Goal: Task Accomplishment & Management: Use online tool/utility

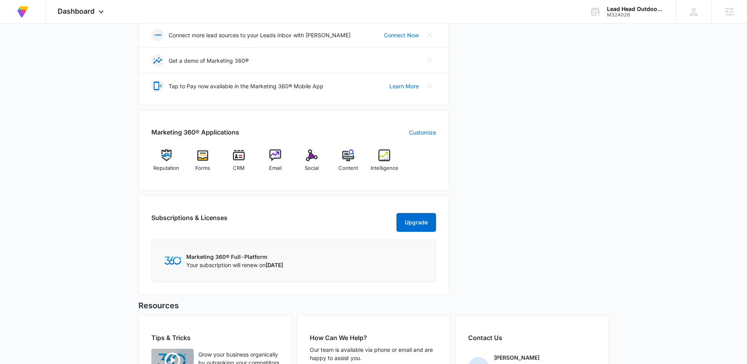
scroll to position [223, 0]
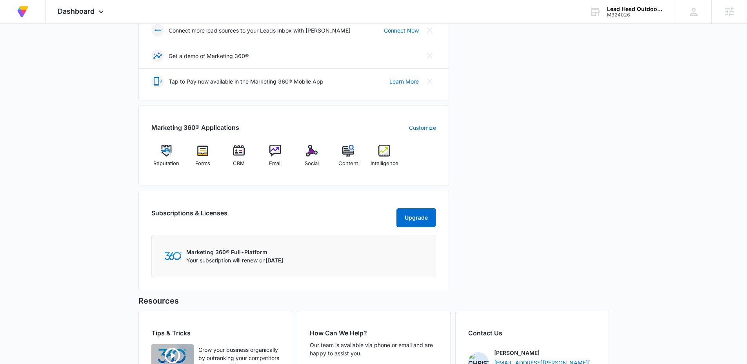
drag, startPoint x: 321, startPoint y: 186, endPoint x: 285, endPoint y: 176, distance: 37.4
click at [283, 185] on div "Your Updates 7 Build your brand with the new Brand Profile Smart Start Start No…" at bounding box center [293, 87] width 311 height 415
click at [278, 165] on span "Email" at bounding box center [275, 164] width 13 height 8
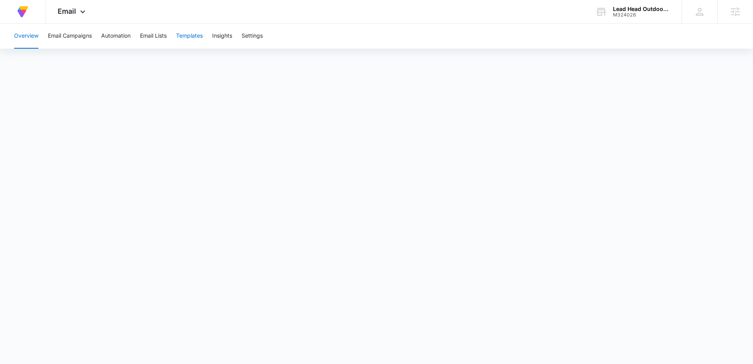
click at [191, 34] on button "Templates" at bounding box center [189, 36] width 27 height 25
click at [76, 12] on div "Email Apps Reputation Forms CRM Email Social Content Intelligence Files Brand S…" at bounding box center [72, 11] width 53 height 23
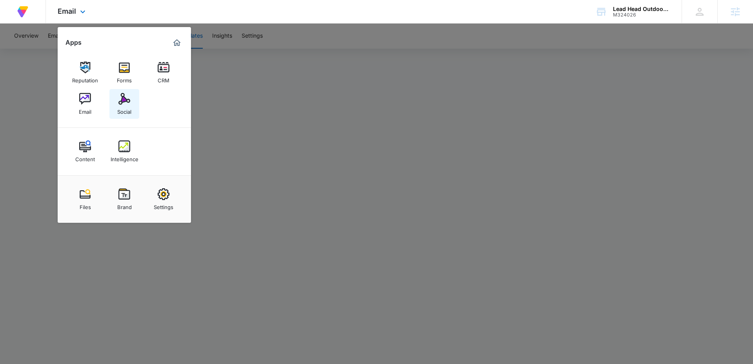
click at [127, 102] on img at bounding box center [124, 99] width 12 height 12
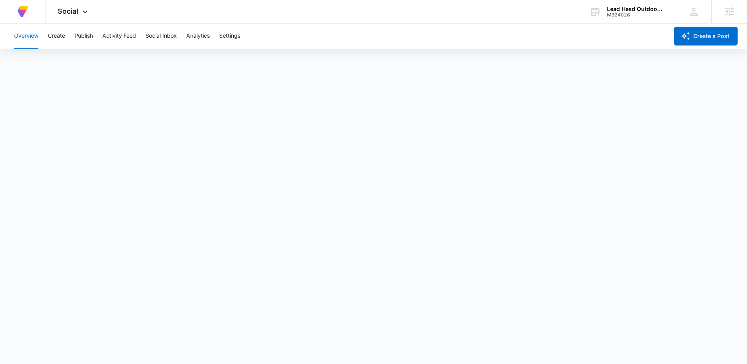
scroll to position [2, 0]
drag, startPoint x: 85, startPoint y: 38, endPoint x: 88, endPoint y: 45, distance: 7.9
click at [85, 38] on button "Publish" at bounding box center [84, 36] width 18 height 25
drag, startPoint x: 510, startPoint y: 11, endPoint x: 531, endPoint y: 50, distance: 44.6
click at [283, 11] on div "At Volusion, we work hard to [PERSON_NAME] a great work environment where every…" at bounding box center [373, 12] width 747 height 24
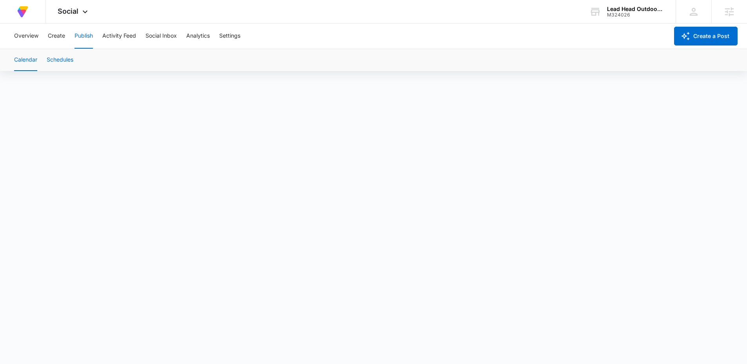
drag, startPoint x: 65, startPoint y: 58, endPoint x: 98, endPoint y: 67, distance: 34.2
click at [66, 58] on button "Schedules" at bounding box center [60, 60] width 27 height 22
click at [21, 61] on button "Calendar" at bounding box center [25, 60] width 23 height 22
click at [60, 36] on button "Create" at bounding box center [56, 36] width 17 height 25
click at [82, 36] on button "Publish" at bounding box center [84, 36] width 18 height 25
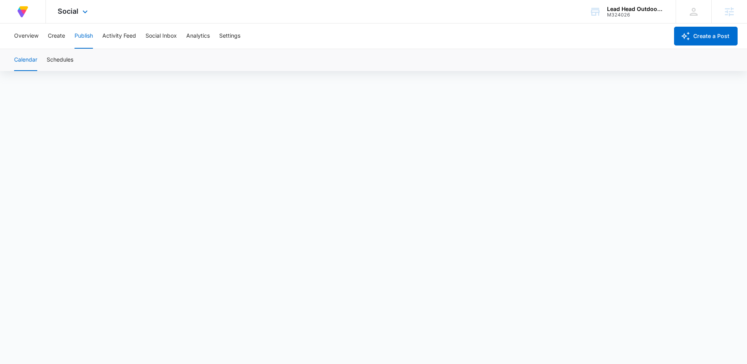
click at [283, 19] on div "At Volusion, we work hard to [PERSON_NAME] a great work environment where every…" at bounding box center [373, 12] width 747 height 24
click at [76, 15] on span "Social" at bounding box center [68, 11] width 21 height 8
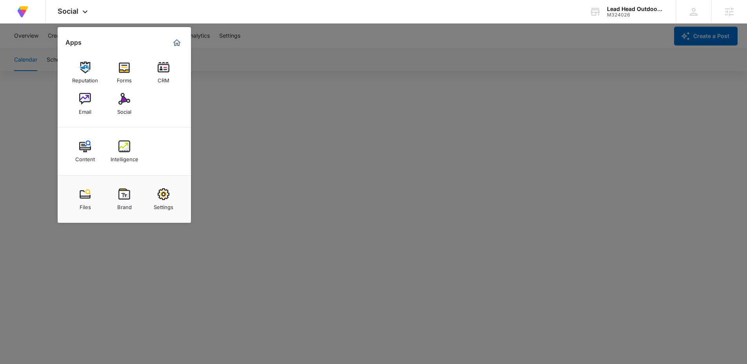
drag, startPoint x: 84, startPoint y: 100, endPoint x: 175, endPoint y: 86, distance: 92.6
click at [84, 100] on img at bounding box center [85, 99] width 12 height 12
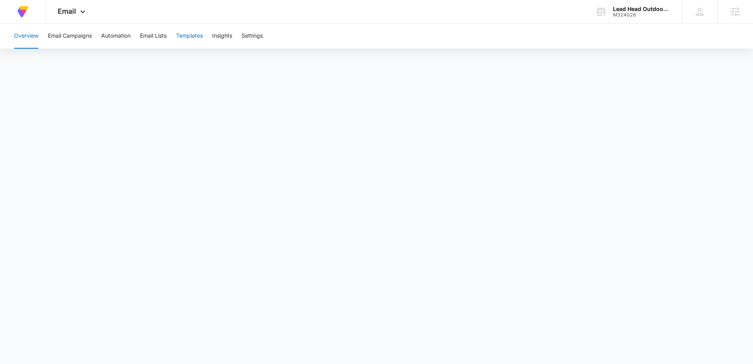
click at [195, 36] on button "Templates" at bounding box center [189, 36] width 27 height 25
